Goal: Go to known website: Go to known website

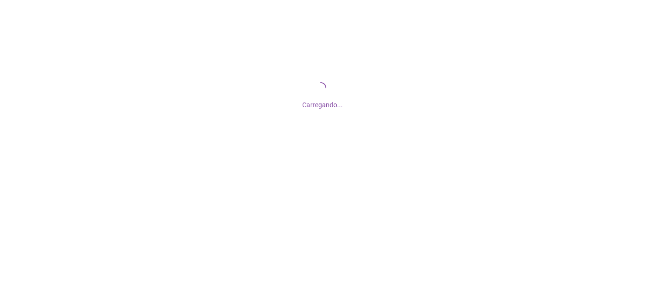
click at [313, 198] on div at bounding box center [322, 149] width 645 height 299
